Goal: Navigation & Orientation: Understand site structure

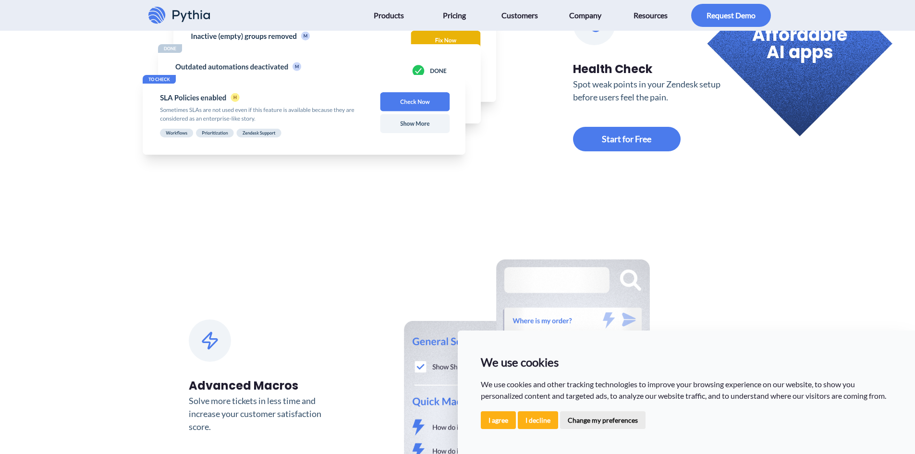
scroll to position [817, 0]
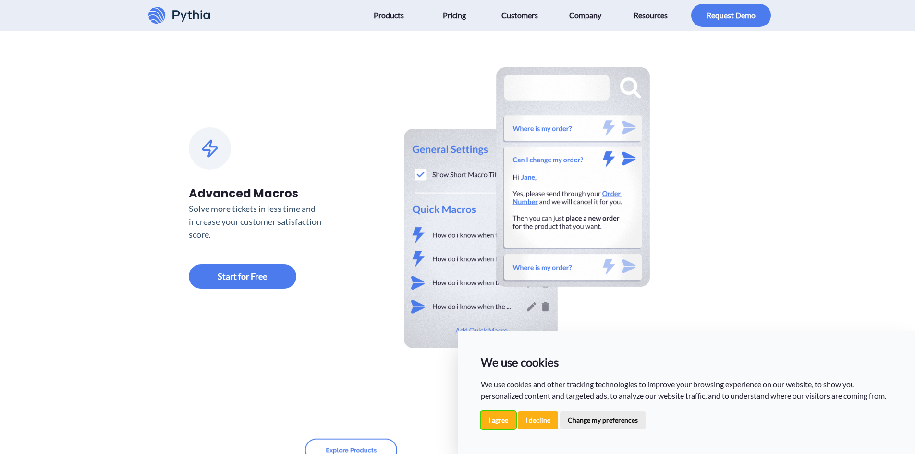
click at [500, 417] on button "I agree" at bounding box center [498, 420] width 35 height 18
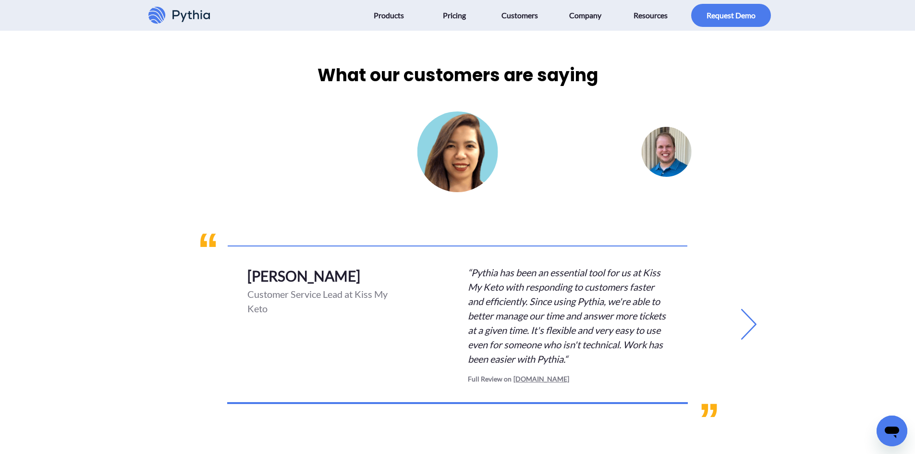
scroll to position [2066, 0]
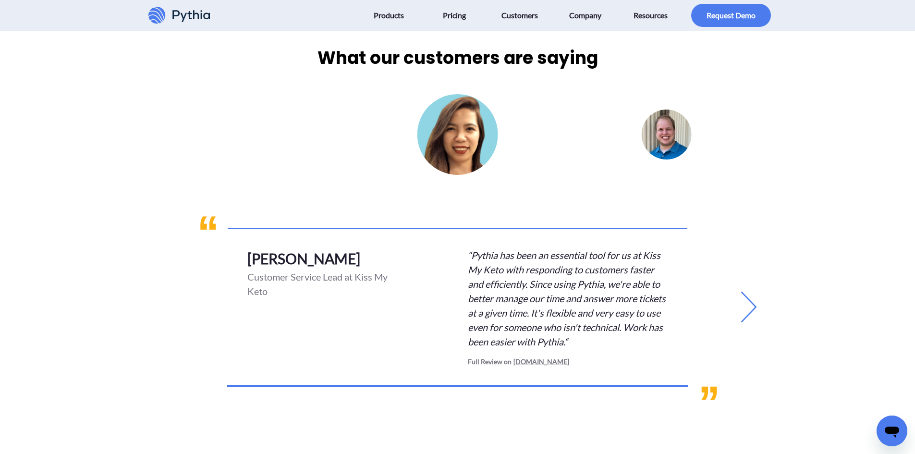
click at [749, 302] on icon at bounding box center [749, 307] width 31 height 31
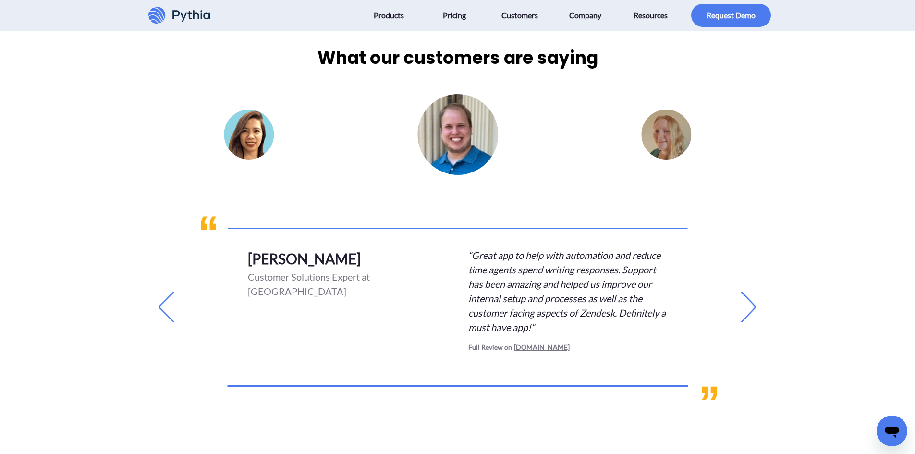
click at [747, 303] on icon at bounding box center [749, 307] width 31 height 31
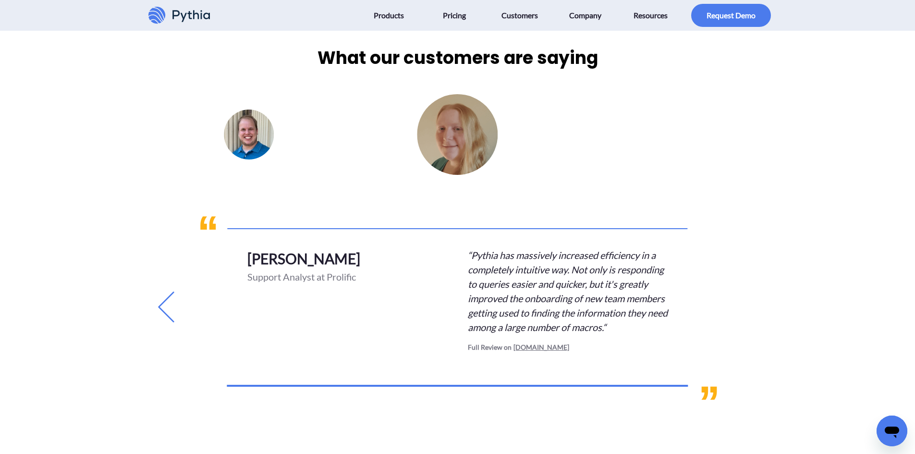
click at [747, 303] on div "What our customers are saying [PERSON_NAME] Customer Service Lead at Kiss My Ke…" at bounding box center [458, 230] width 642 height 371
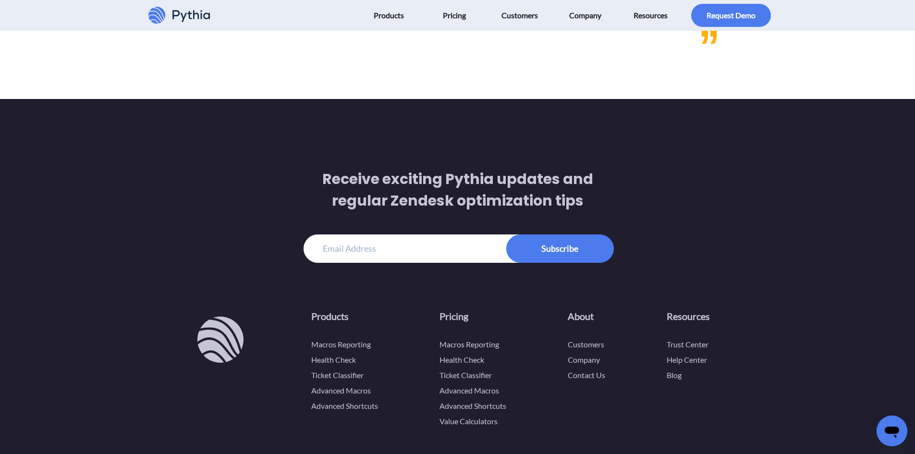
scroll to position [2499, 0]
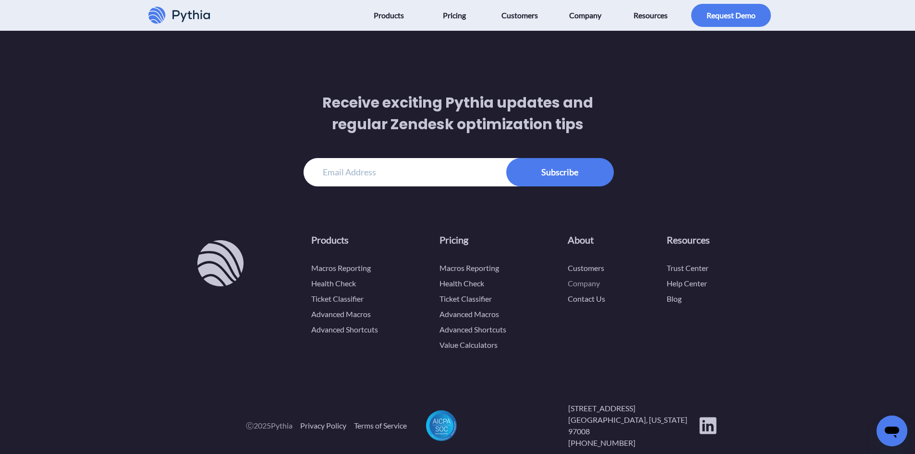
click at [588, 286] on link "Company" at bounding box center [584, 283] width 32 height 9
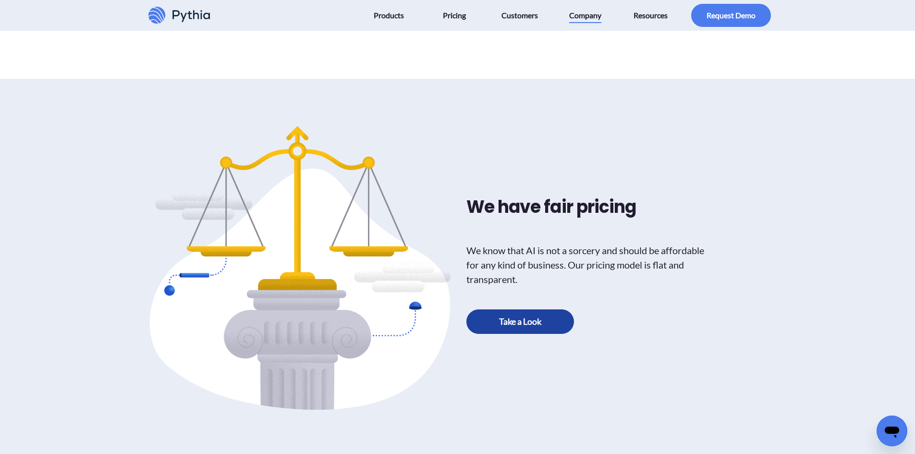
scroll to position [481, 0]
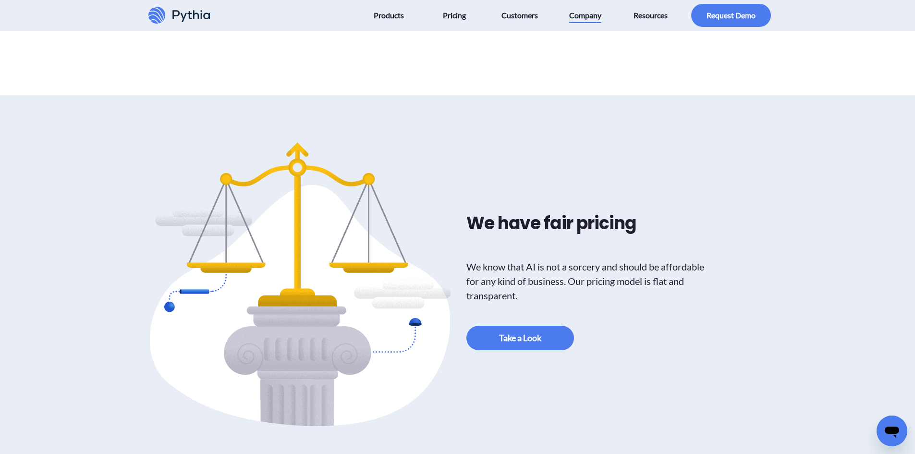
click at [532, 325] on div "We have fair pricing We know that AI is not a sorcery and should be affordable …" at bounding box center [591, 282] width 256 height 297
click at [532, 334] on link at bounding box center [521, 338] width 108 height 25
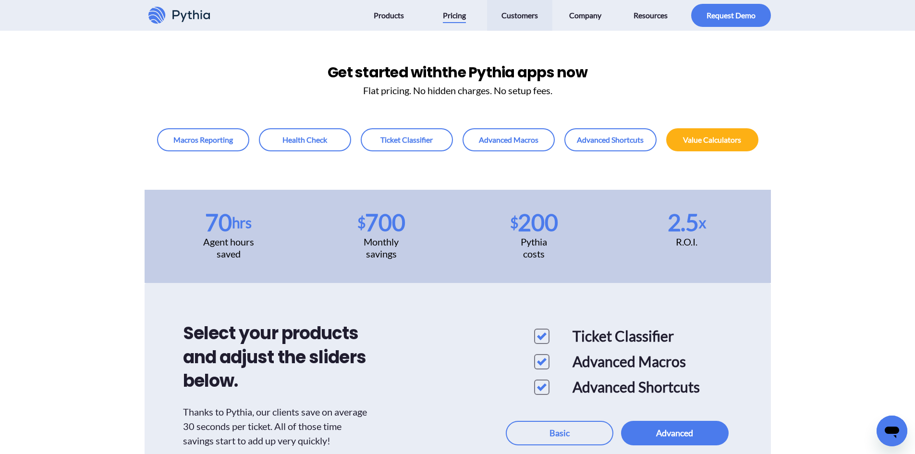
click at [531, 23] on span "Customers" at bounding box center [520, 15] width 37 height 15
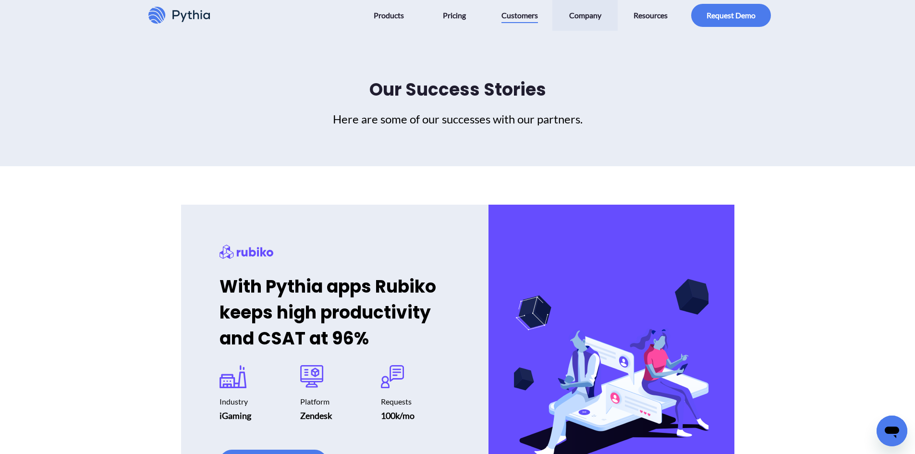
click at [593, 25] on link "Company" at bounding box center [586, 15] width 62 height 31
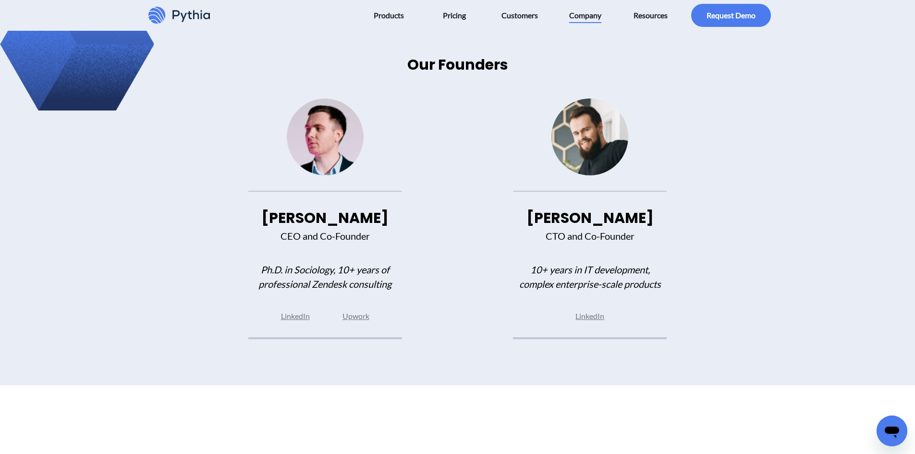
scroll to position [1153, 0]
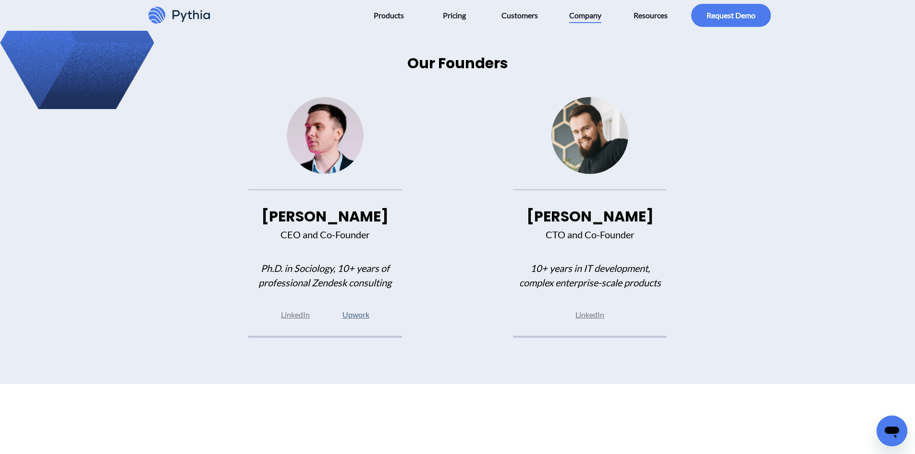
click at [364, 317] on link "Upwork" at bounding box center [356, 314] width 27 height 9
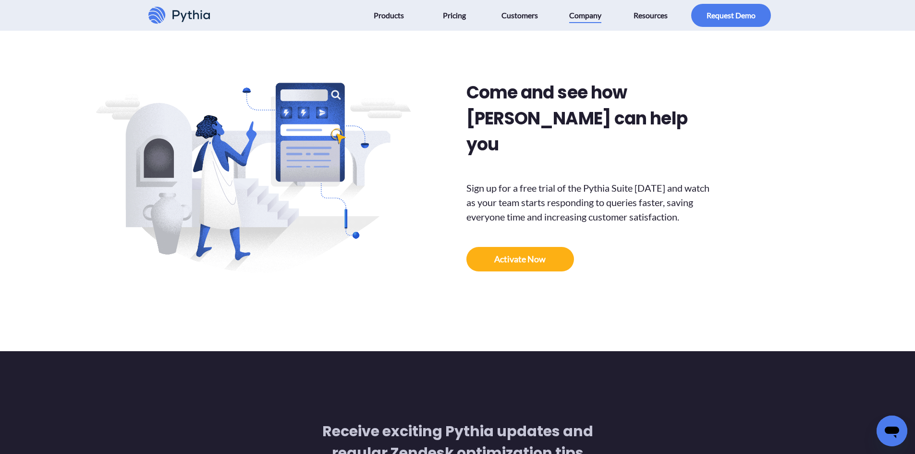
scroll to position [1538, 0]
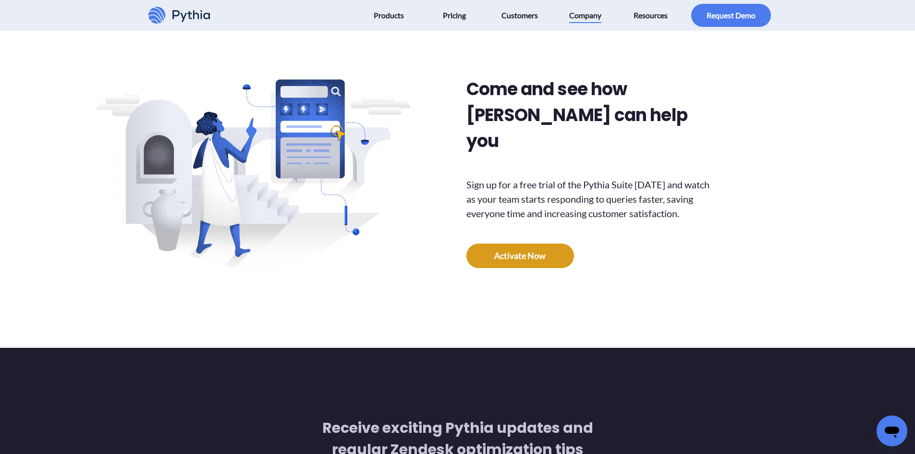
click at [521, 244] on link at bounding box center [521, 256] width 108 height 25
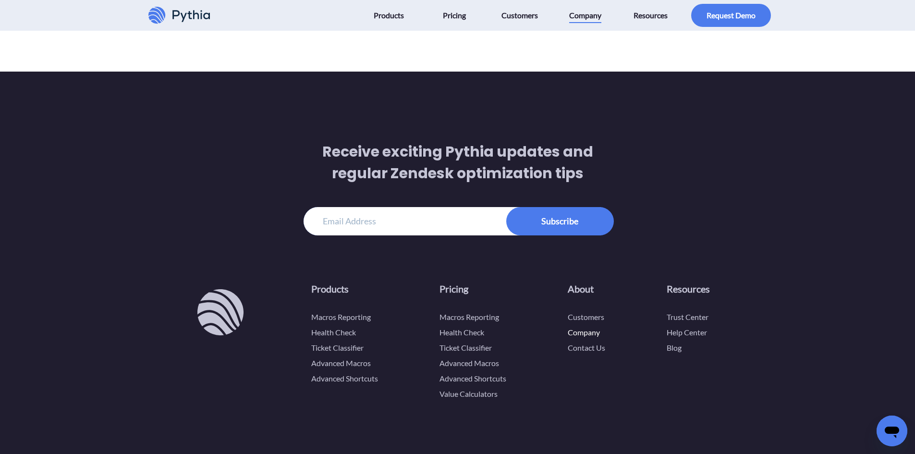
scroll to position [1851, 0]
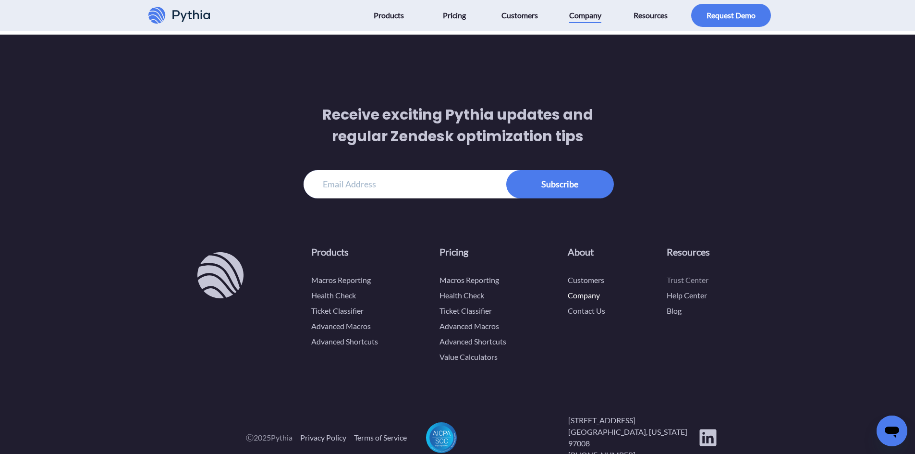
click at [681, 275] on link "Trust Center" at bounding box center [688, 279] width 42 height 9
